Goal: Obtain resource: Obtain resource

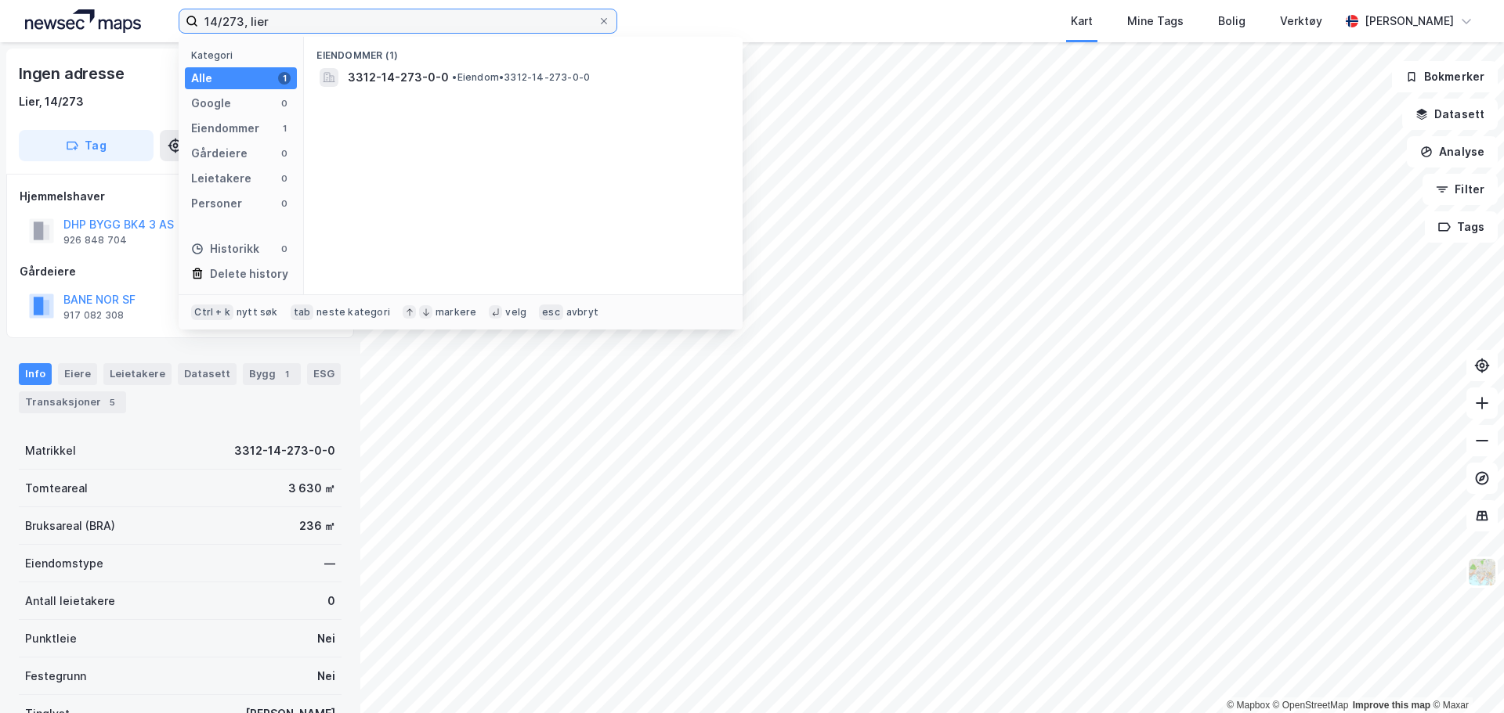
drag, startPoint x: 298, startPoint y: 25, endPoint x: 81, endPoint y: 23, distance: 216.2
click at [85, 23] on div "14/273, lier Kategori Alle 1 Google 0 Eiendommer 1 Gårdeiere 0 Leietakere 0 Per…" at bounding box center [752, 21] width 1504 height 42
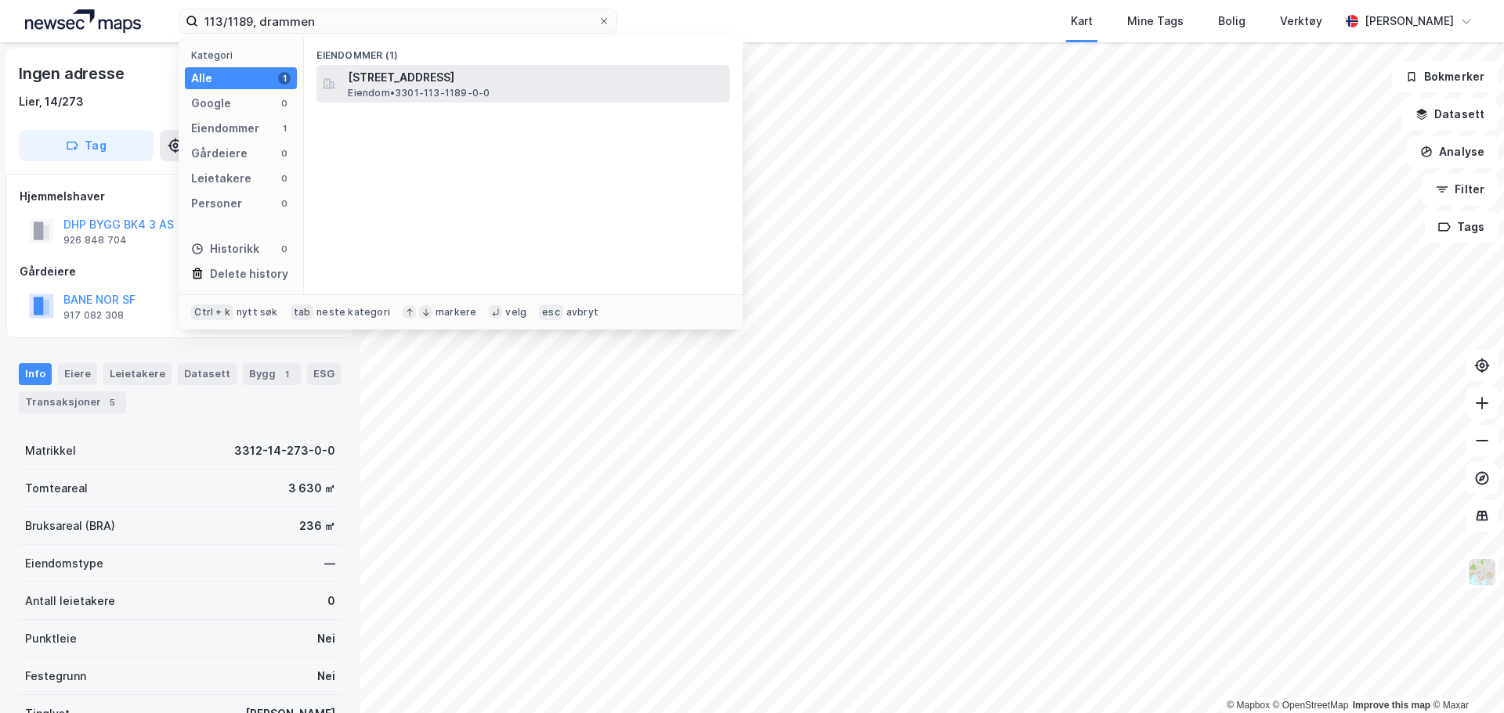
click at [464, 89] on span "Eiendom • 3301-113-1189-0-0" at bounding box center [419, 93] width 142 height 13
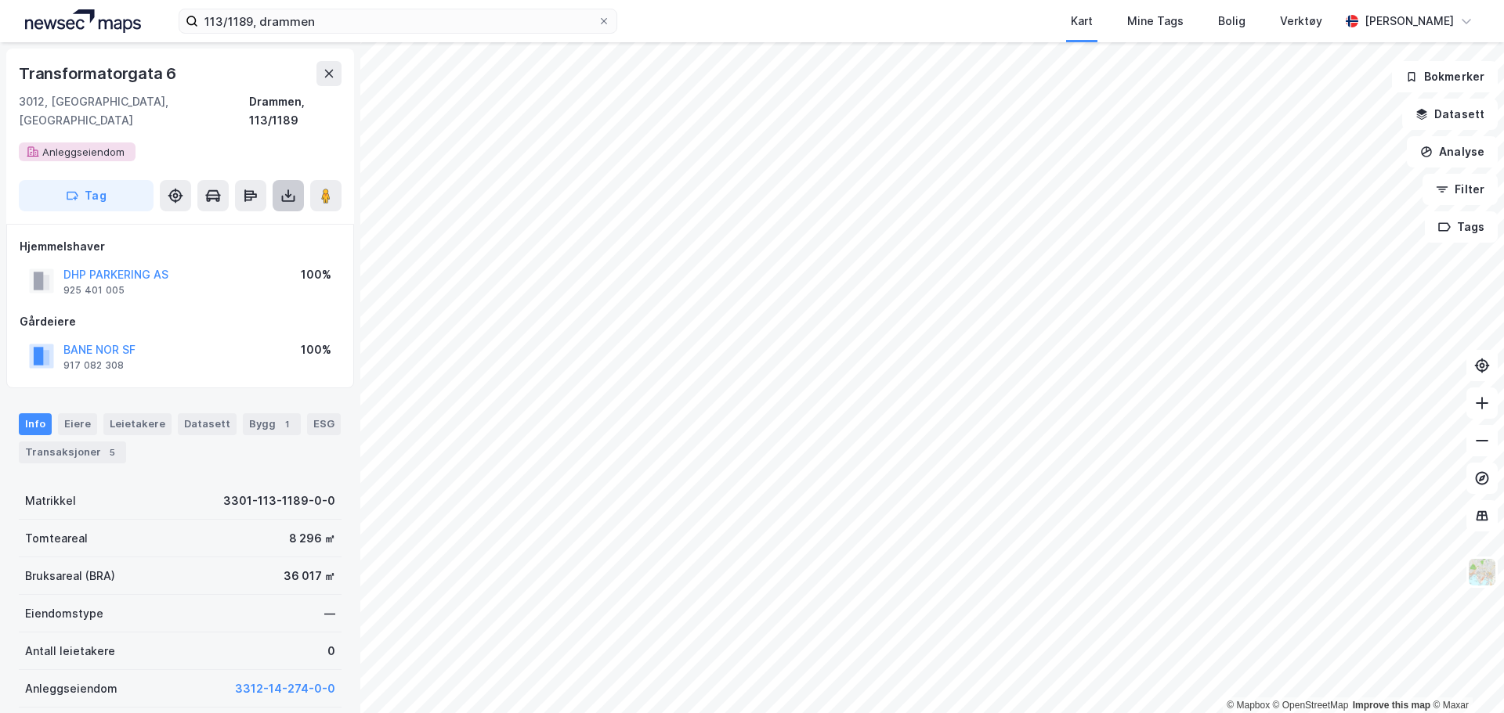
click at [279, 182] on button at bounding box center [288, 195] width 31 height 31
click at [271, 215] on div "Last ned grunnbok" at bounding box center [220, 227] width 167 height 25
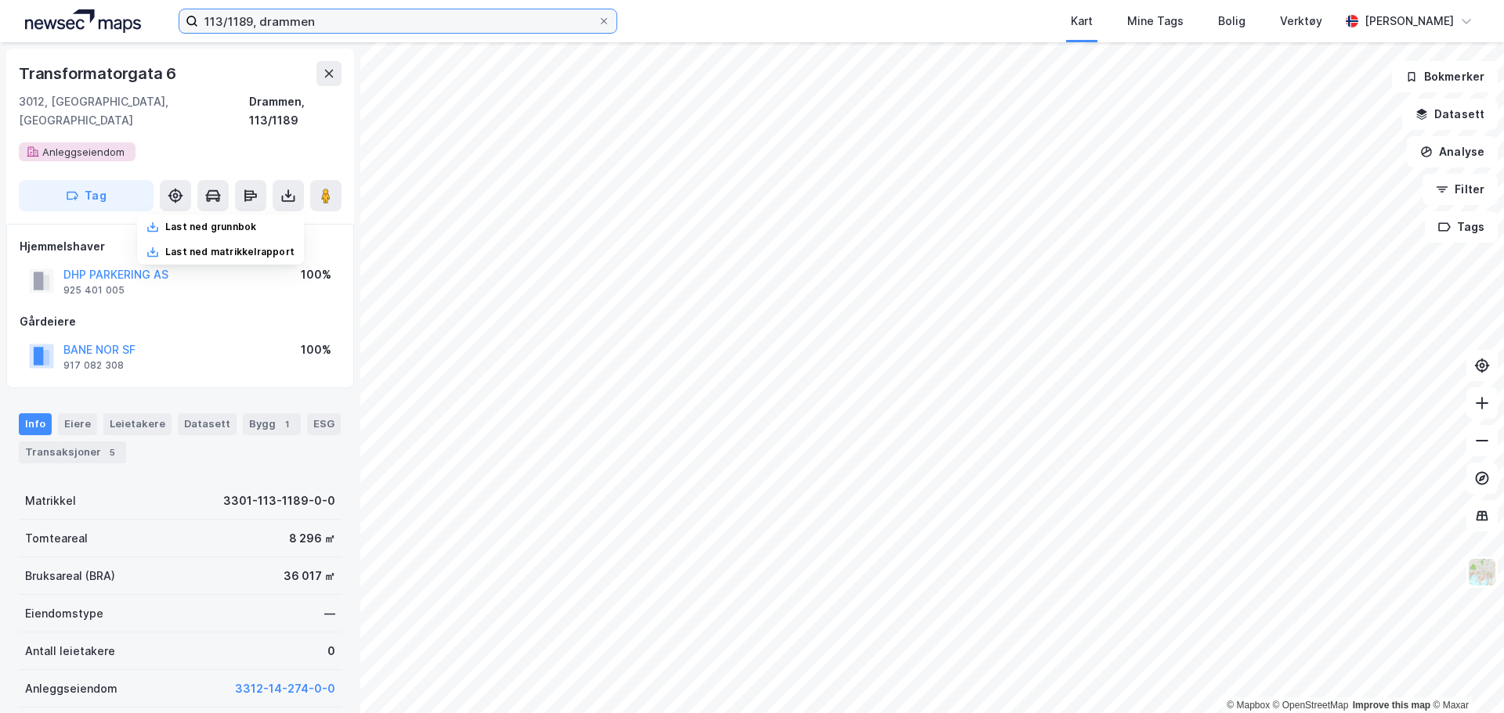
click at [253, 21] on input "113/1189, drammen" at bounding box center [397, 20] width 399 height 23
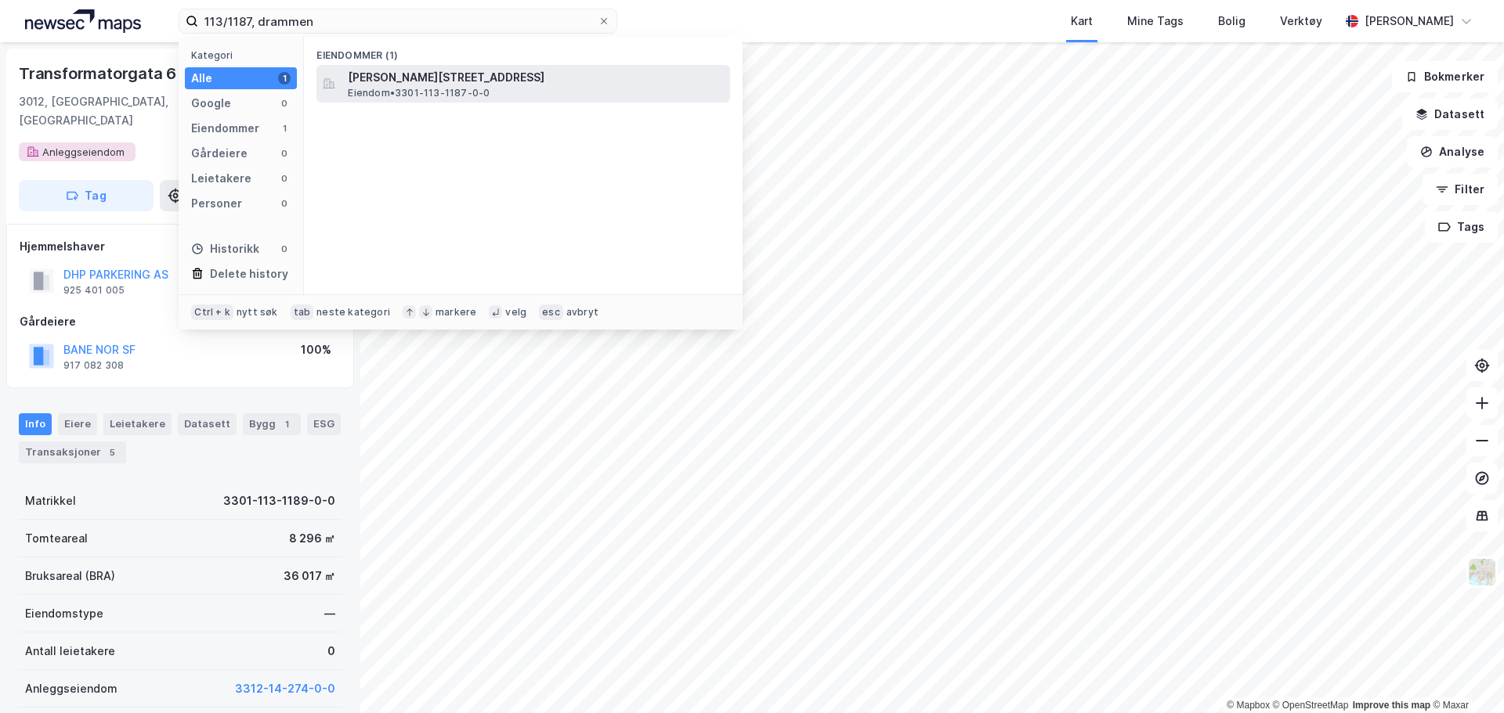
click at [462, 88] on span "Eiendom • 3301-113-1187-0-0" at bounding box center [419, 93] width 142 height 13
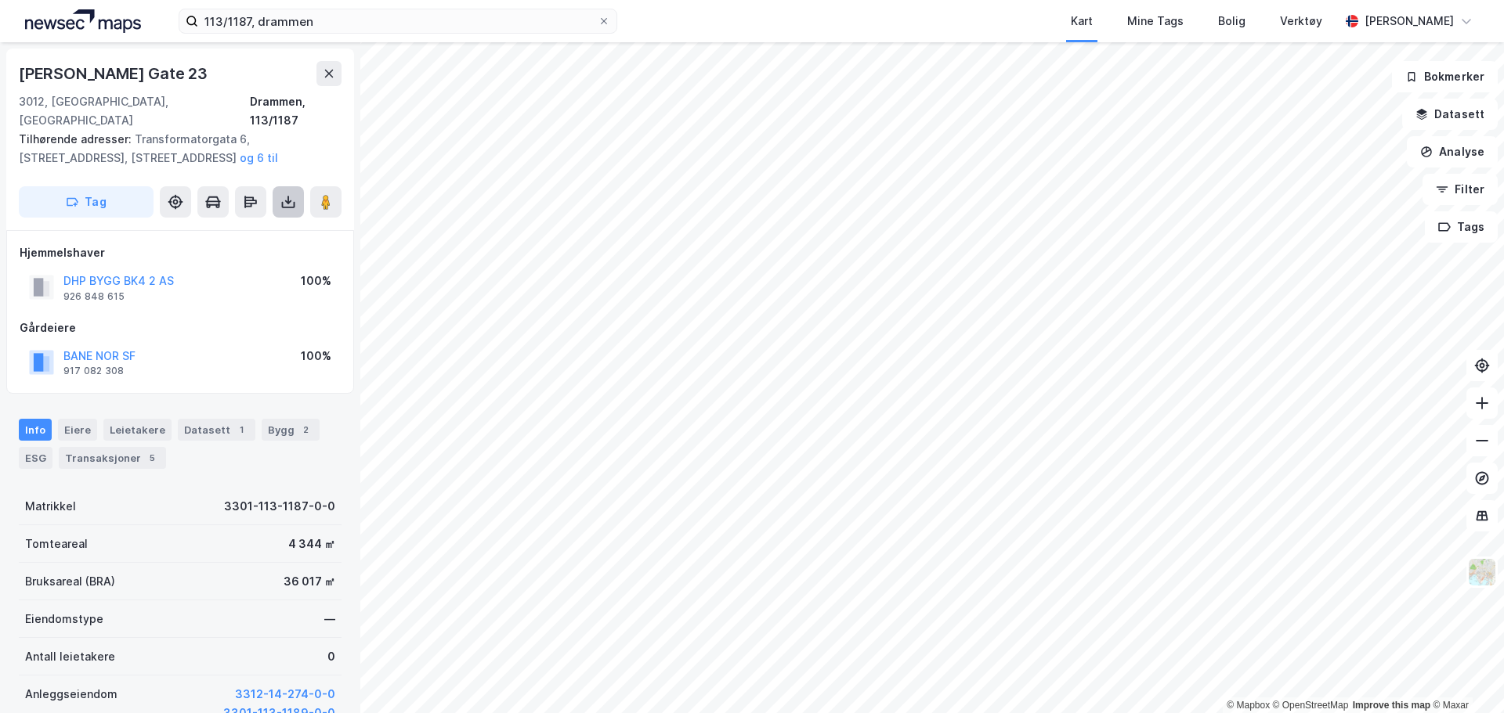
click at [281, 192] on button at bounding box center [288, 201] width 31 height 31
click at [242, 227] on div "Last ned grunnbok" at bounding box center [210, 233] width 91 height 13
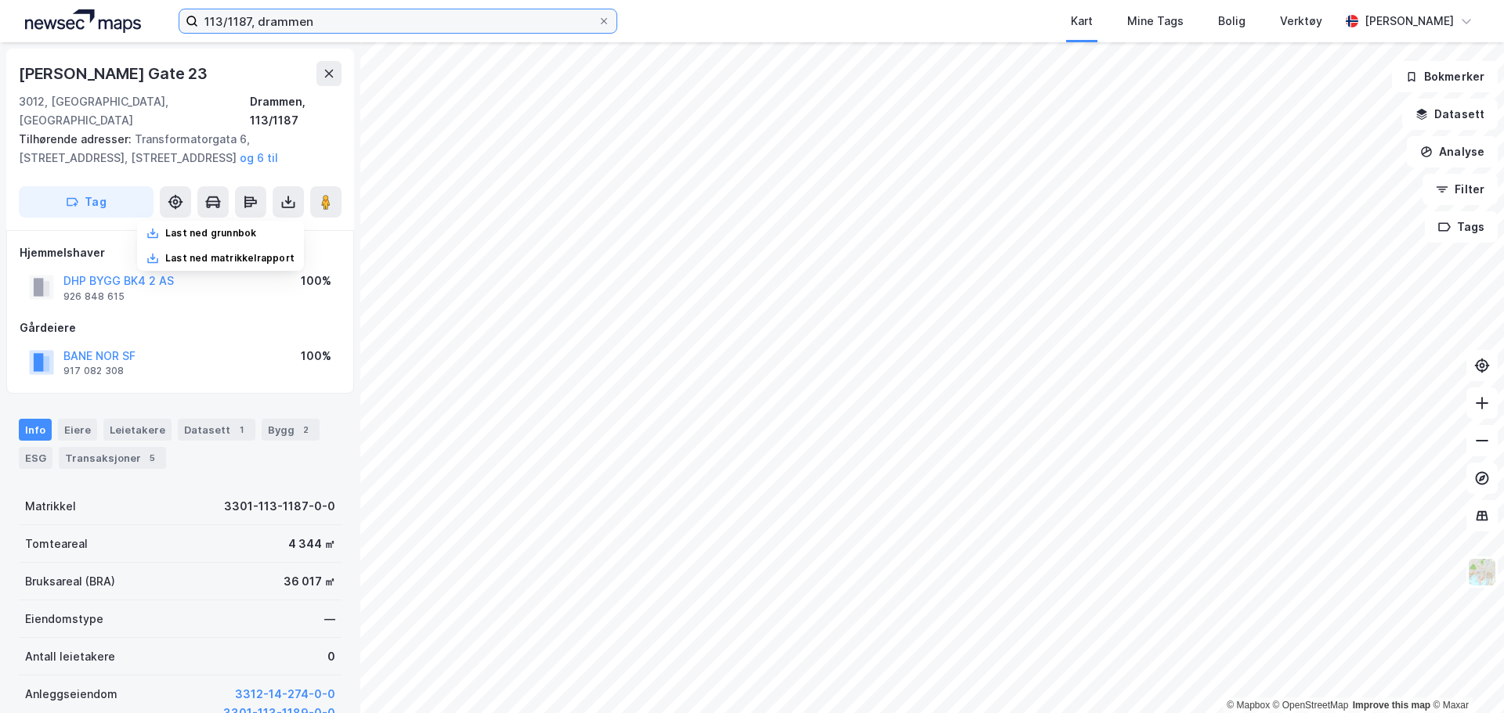
click at [253, 20] on input "113/1187, drammen" at bounding box center [397, 20] width 399 height 23
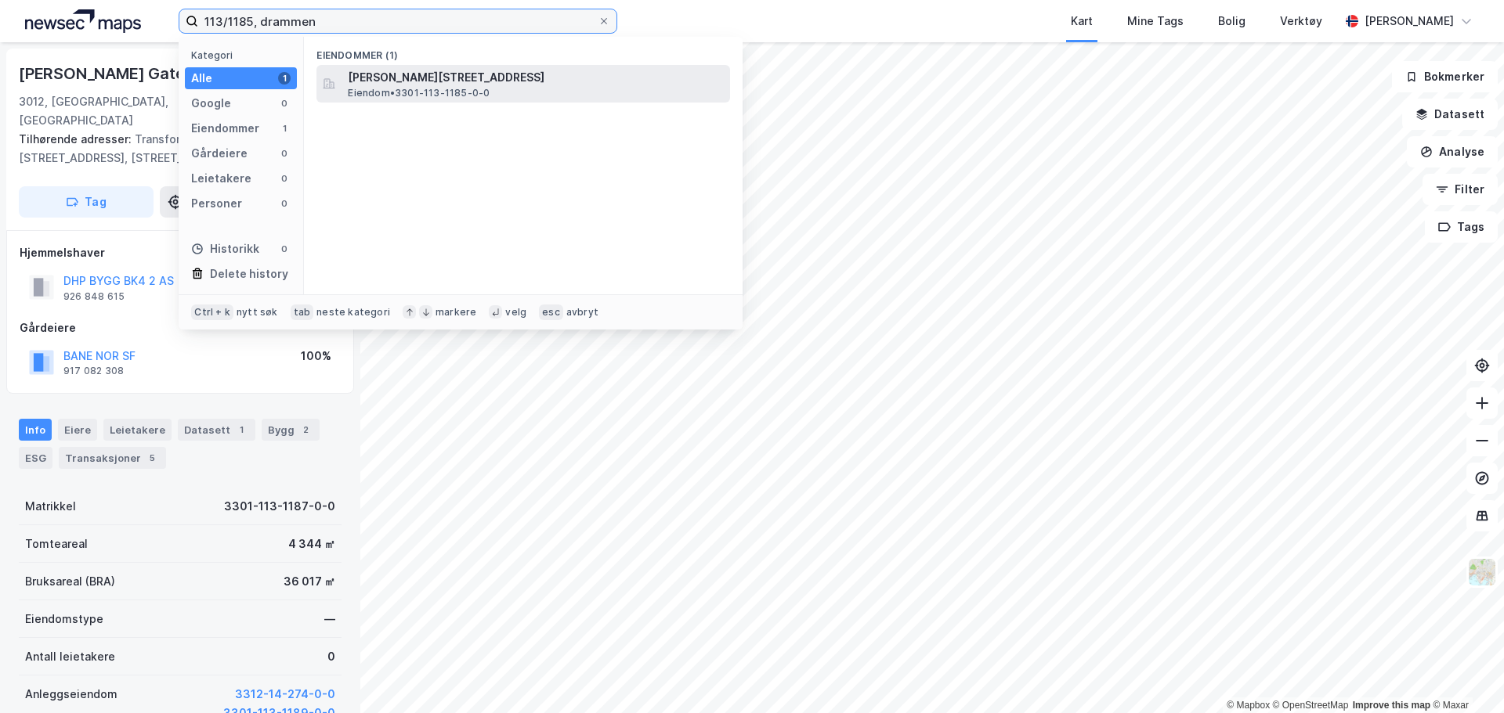
type input "113/1185, drammen"
click at [468, 88] on span "Eiendom • 3301-113-1185-0-0" at bounding box center [419, 93] width 142 height 13
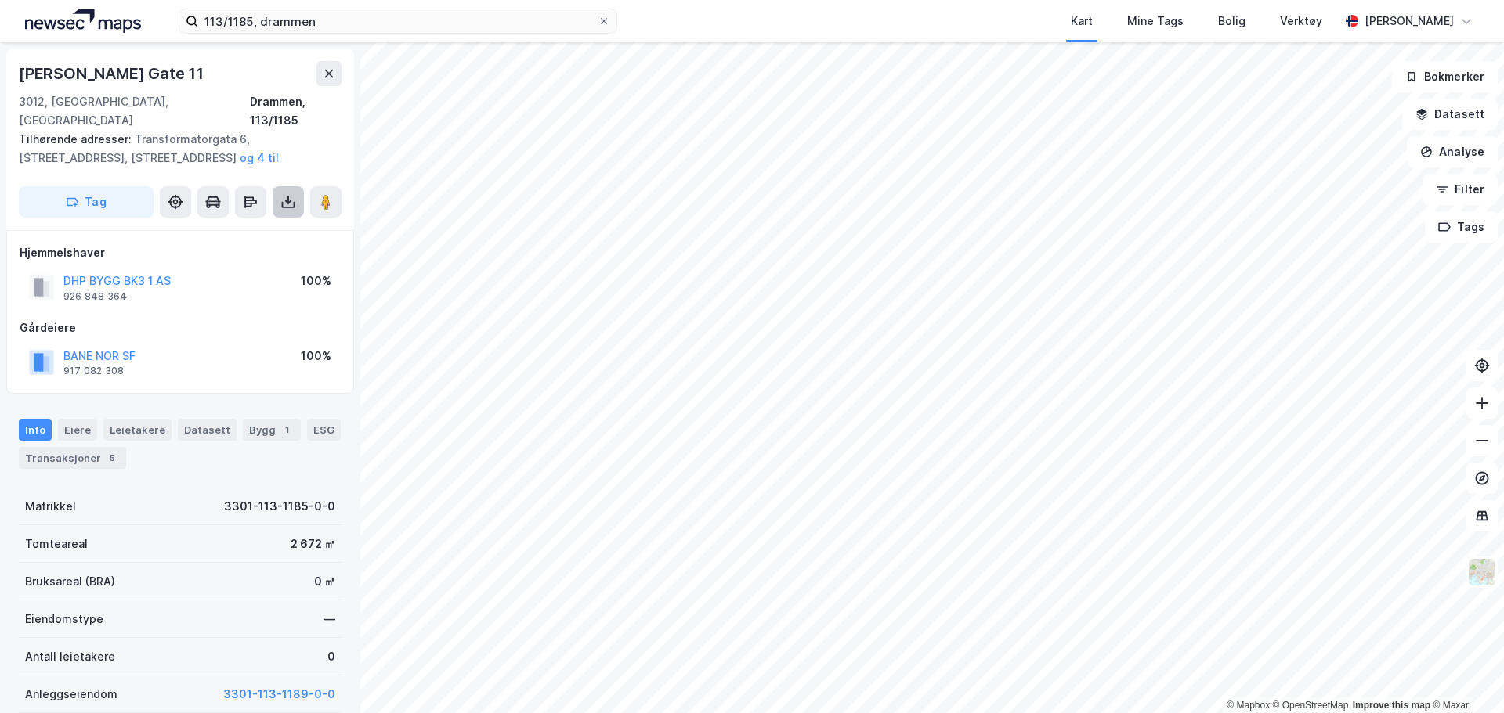
click at [275, 187] on button at bounding box center [288, 201] width 31 height 31
click at [262, 221] on div "Last ned grunnbok" at bounding box center [220, 233] width 167 height 25
